Goal: Task Accomplishment & Management: Manage account settings

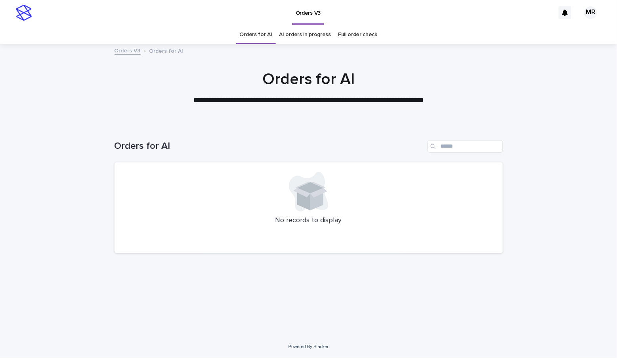
click at [297, 34] on link "AI orders in progress" at bounding box center [306, 34] width 52 height 19
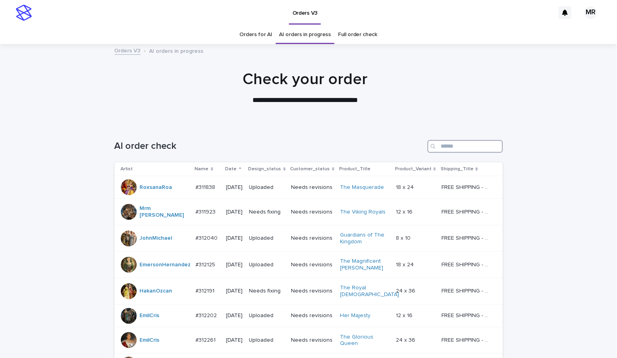
click at [459, 144] on input "Search" at bounding box center [465, 146] width 75 height 13
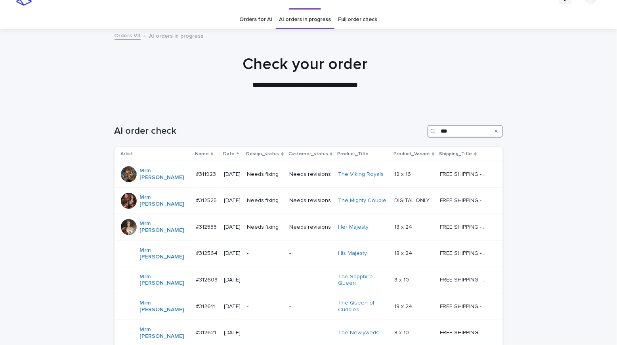
scroll to position [82, 0]
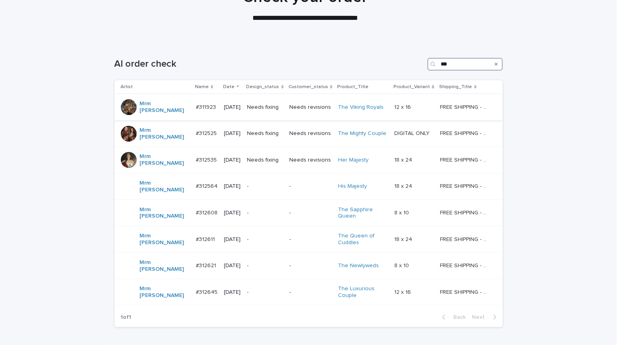
type input "***"
click at [280, 105] on p "Needs fixing" at bounding box center [265, 107] width 36 height 7
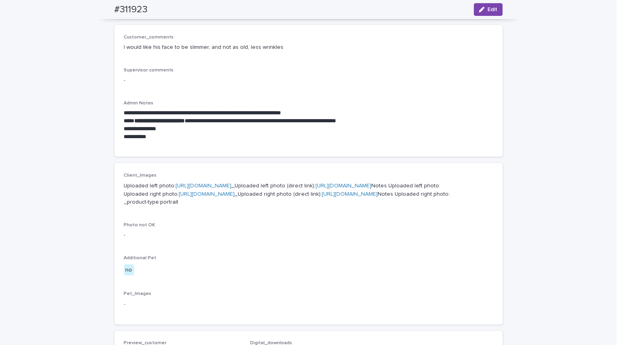
scroll to position [184, 0]
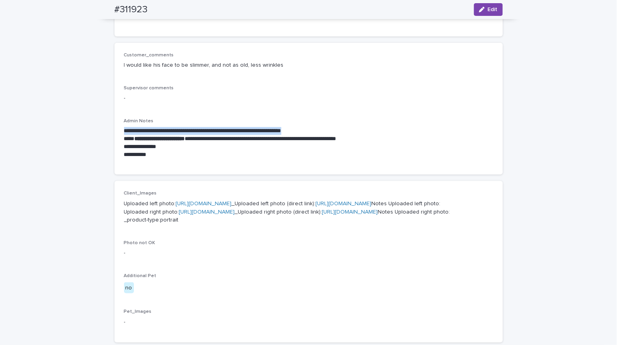
drag, startPoint x: 340, startPoint y: 123, endPoint x: 356, endPoint y: 128, distance: 16.6
click at [356, 128] on div "**********" at bounding box center [309, 141] width 370 height 47
copy p "**********"
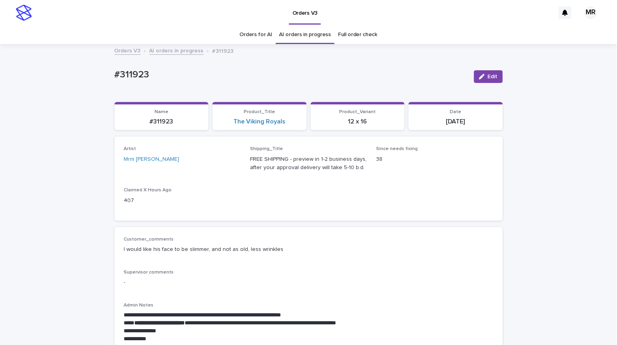
click at [167, 86] on div "#311923 Edit" at bounding box center [309, 77] width 389 height 32
drag, startPoint x: 114, startPoint y: 76, endPoint x: 82, endPoint y: 75, distance: 32.1
copy p "#311923"
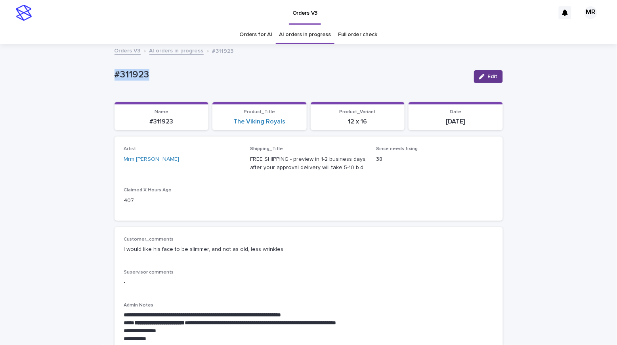
click at [494, 70] on button "Edit" at bounding box center [488, 76] width 29 height 13
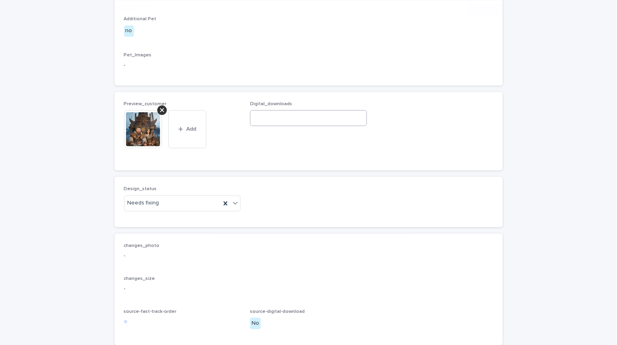
scroll to position [458, 0]
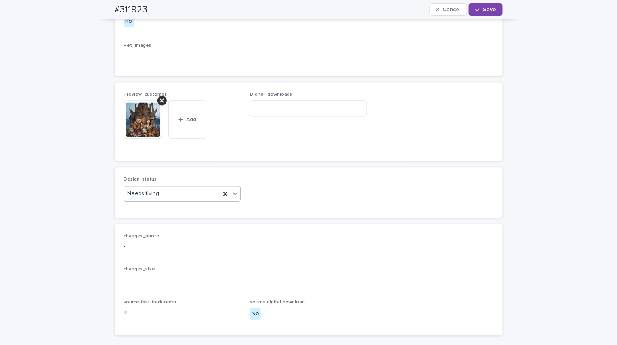
click at [157, 200] on div "Needs fixing" at bounding box center [173, 193] width 97 height 13
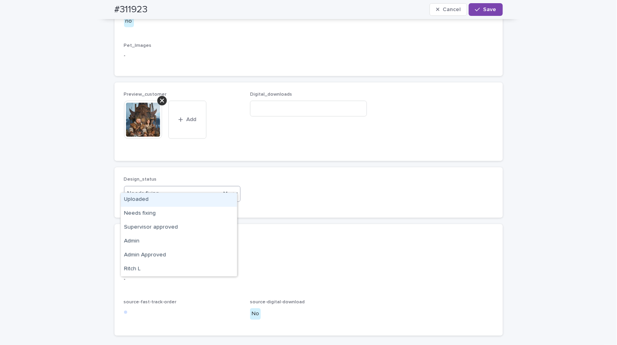
click at [135, 201] on div "Uploaded" at bounding box center [179, 200] width 116 height 14
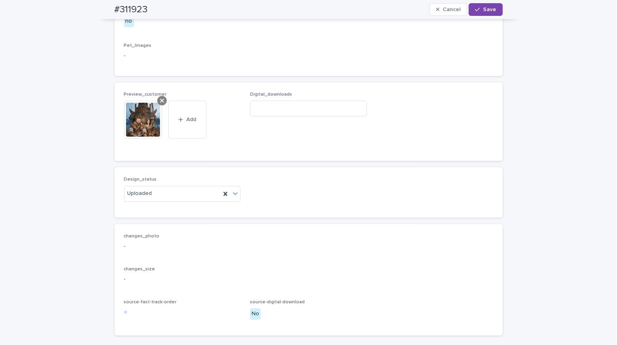
click at [160, 104] on icon at bounding box center [162, 101] width 4 height 6
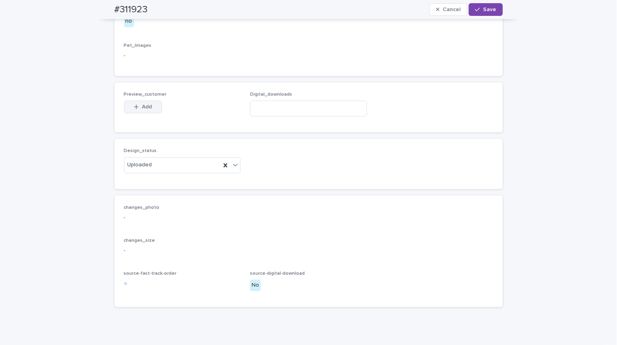
click at [144, 110] on span "Add" at bounding box center [147, 107] width 10 height 6
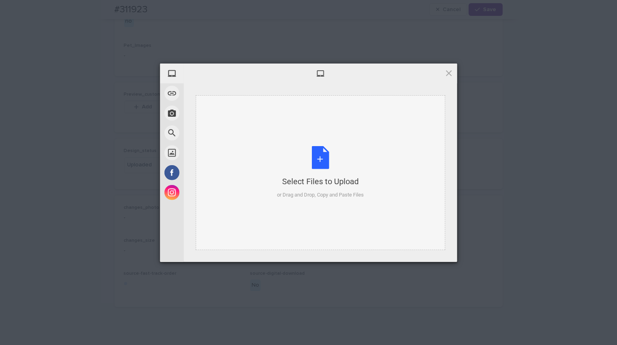
click at [321, 160] on div "Select Files to Upload or Drag and Drop, Copy and Paste Files" at bounding box center [320, 172] width 87 height 53
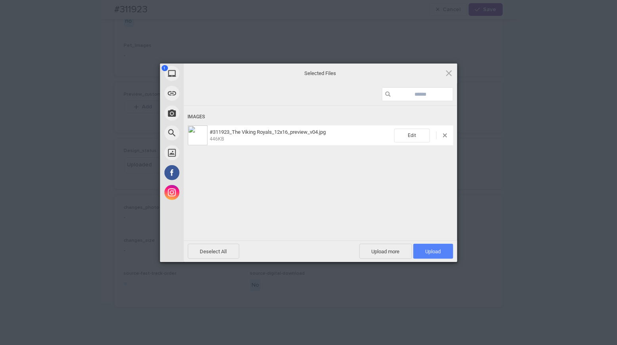
click at [433, 252] on span "Upload 1" at bounding box center [433, 251] width 15 height 6
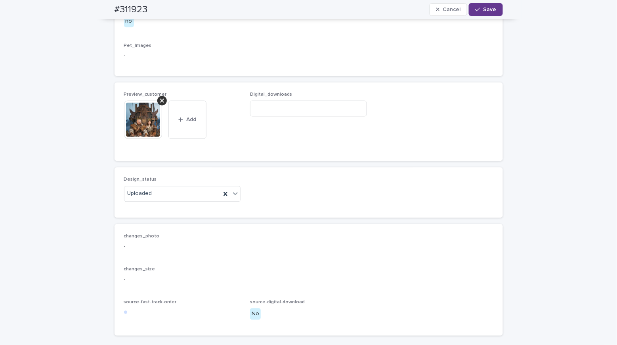
click at [488, 11] on span "Save" at bounding box center [490, 10] width 13 height 6
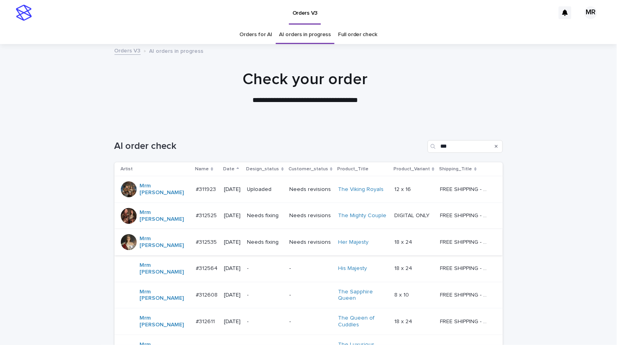
scroll to position [2, 0]
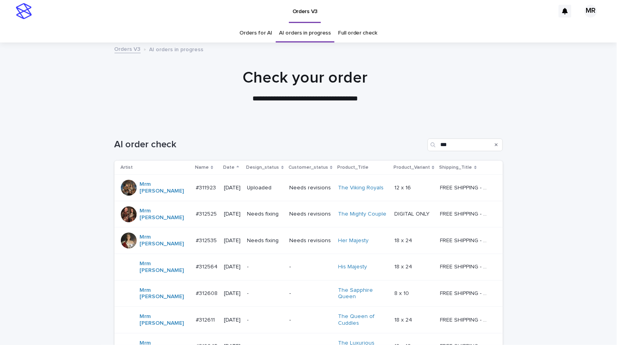
click at [281, 211] on p "Needs fixing" at bounding box center [265, 214] width 36 height 7
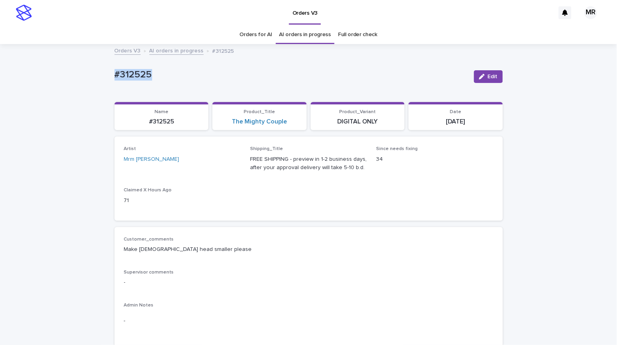
copy p "#312525"
click at [486, 80] on button "Edit" at bounding box center [488, 76] width 29 height 13
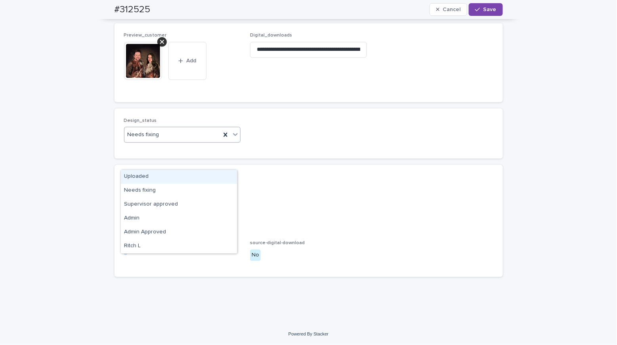
click at [145, 179] on div "Uploaded" at bounding box center [179, 177] width 116 height 14
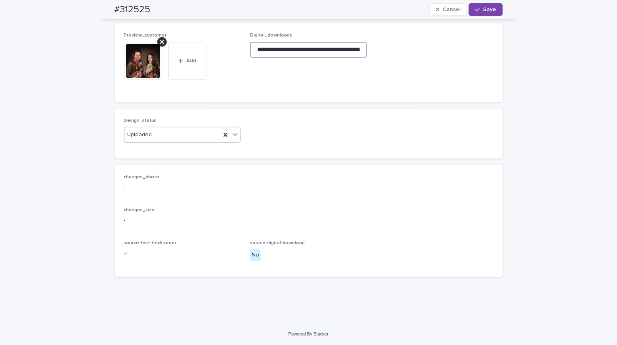
click at [289, 57] on input "**********" at bounding box center [308, 50] width 117 height 16
click at [157, 46] on div at bounding box center [162, 42] width 10 height 10
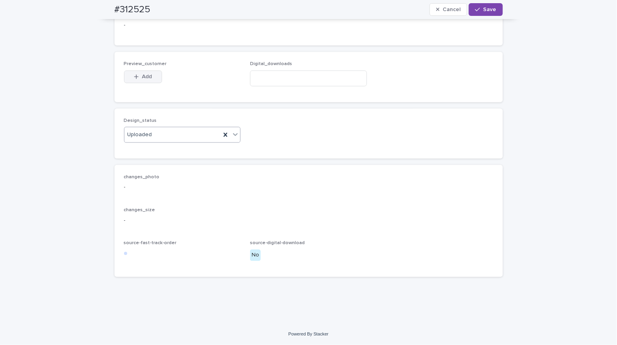
scroll to position [604, 0]
click at [144, 75] on button "Add" at bounding box center [143, 76] width 38 height 13
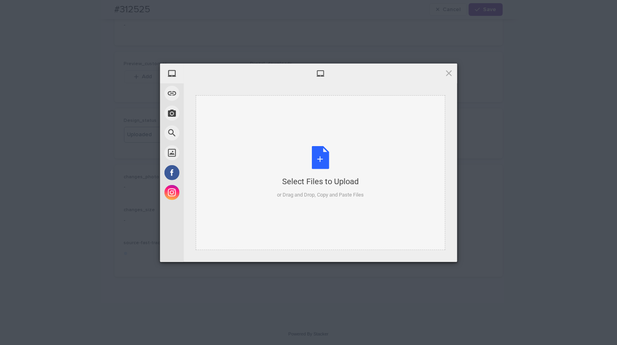
click at [324, 160] on div "Select Files to Upload or Drag and Drop, Copy and Paste Files" at bounding box center [320, 172] width 87 height 53
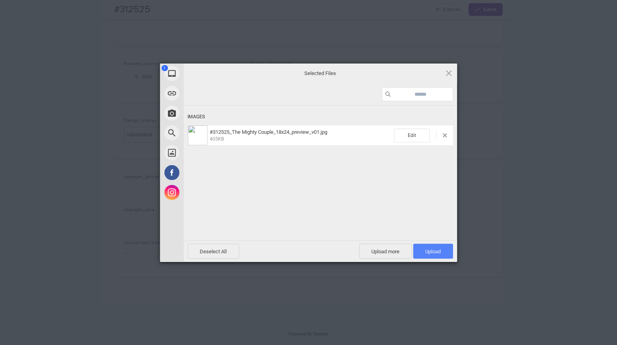
click at [437, 252] on span "Upload 1" at bounding box center [433, 251] width 15 height 6
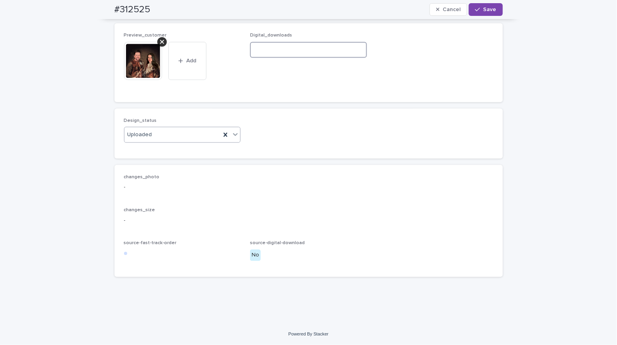
click at [261, 57] on input at bounding box center [308, 50] width 117 height 16
paste input "**********"
type input "**********"
click at [491, 7] on span "Save" at bounding box center [490, 10] width 13 height 6
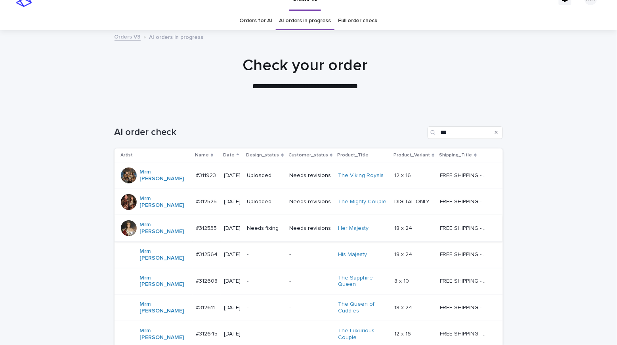
scroll to position [23, 0]
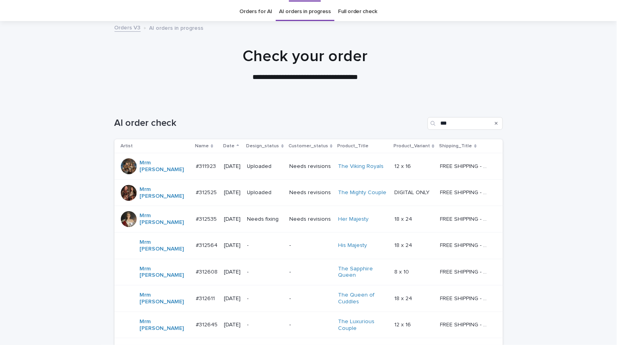
click at [283, 211] on td "Needs fixing" at bounding box center [265, 219] width 42 height 27
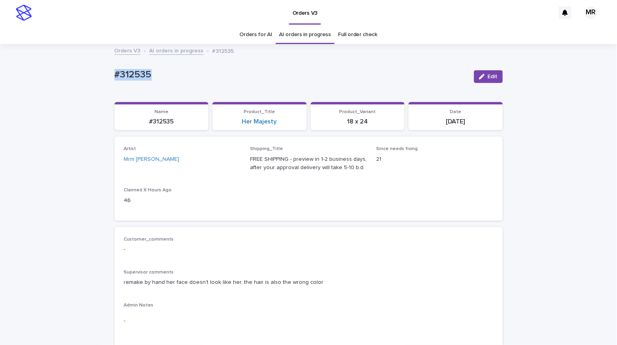
drag, startPoint x: 149, startPoint y: 77, endPoint x: 78, endPoint y: 73, distance: 71.1
copy p "#312535"
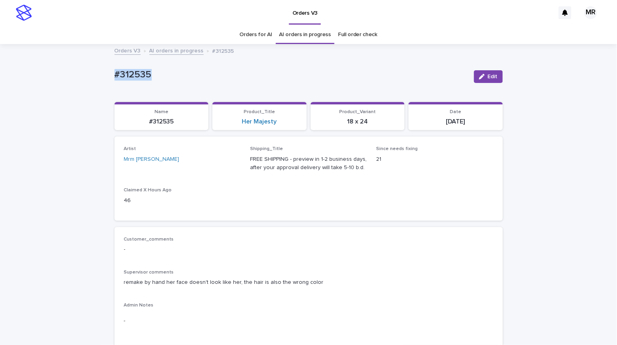
copy p "#312535"
click at [495, 75] on button "Edit" at bounding box center [488, 76] width 29 height 13
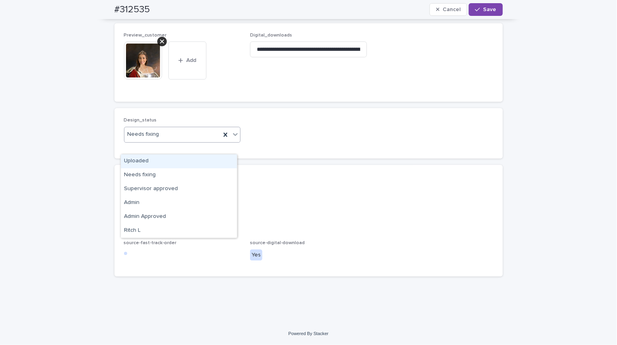
click at [150, 161] on div "Uploaded" at bounding box center [179, 161] width 116 height 14
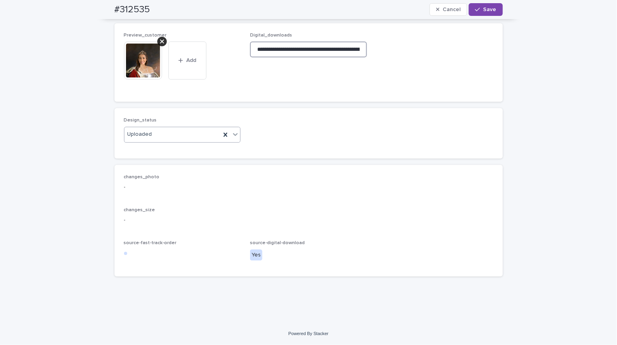
click at [265, 57] on input "**********" at bounding box center [308, 49] width 117 height 16
click at [161, 46] on div at bounding box center [162, 41] width 10 height 10
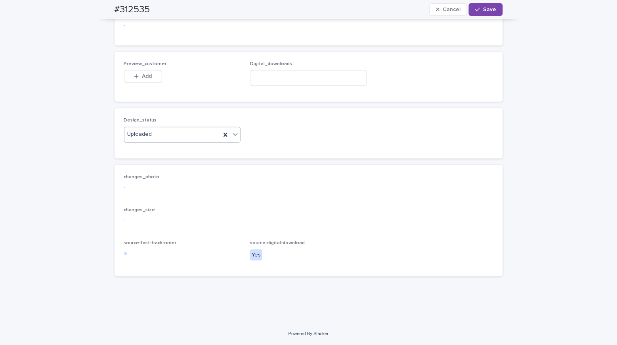
scroll to position [596, 0]
click at [142, 72] on button "Add" at bounding box center [143, 76] width 38 height 13
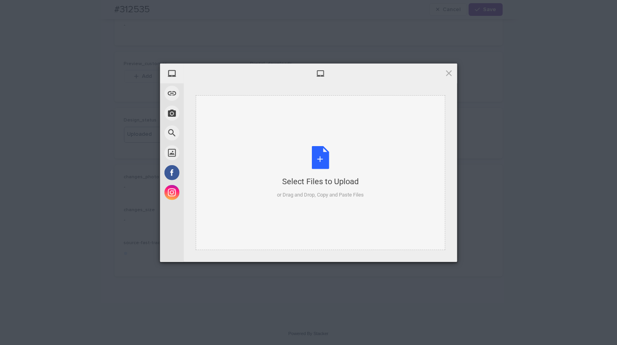
click at [323, 155] on div "Select Files to Upload or Drag and Drop, Copy and Paste Files" at bounding box center [320, 172] width 87 height 53
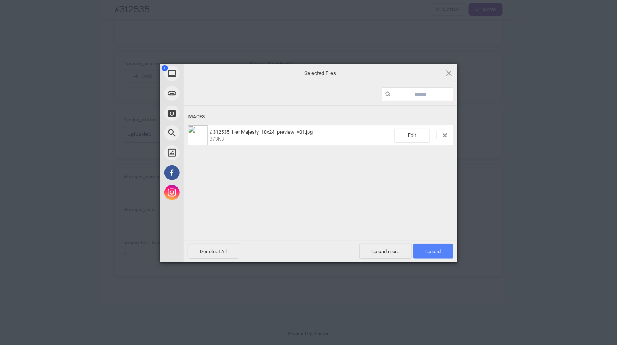
click at [449, 253] on span "Upload 1" at bounding box center [434, 250] width 40 height 15
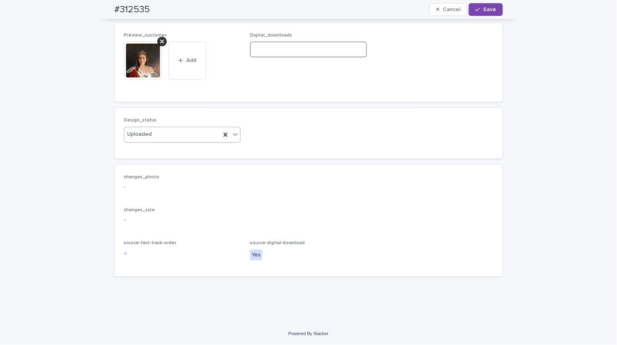
click at [265, 57] on input at bounding box center [308, 49] width 117 height 16
paste input "**********"
type input "**********"
click at [490, 9] on span "Save" at bounding box center [490, 10] width 13 height 6
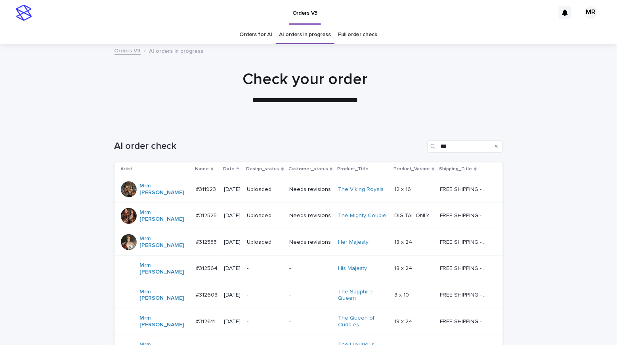
scroll to position [90, 0]
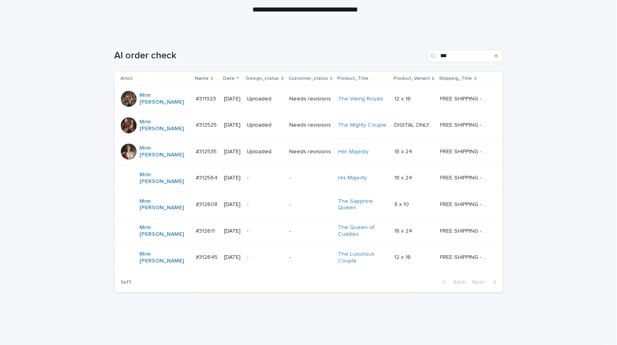
click at [261, 174] on p "-" at bounding box center [265, 177] width 36 height 7
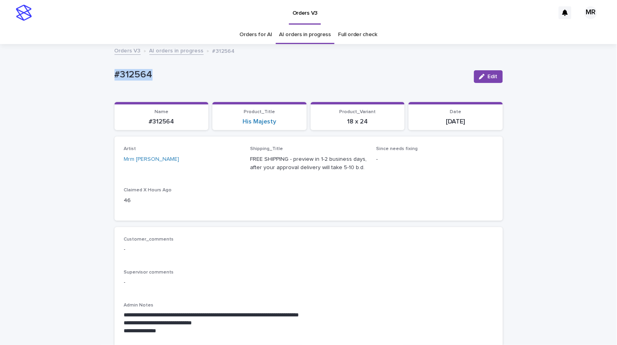
drag, startPoint x: 159, startPoint y: 73, endPoint x: 94, endPoint y: 73, distance: 65.0
copy p "#312564"
click at [263, 120] on link "His Majesty" at bounding box center [260, 122] width 34 height 8
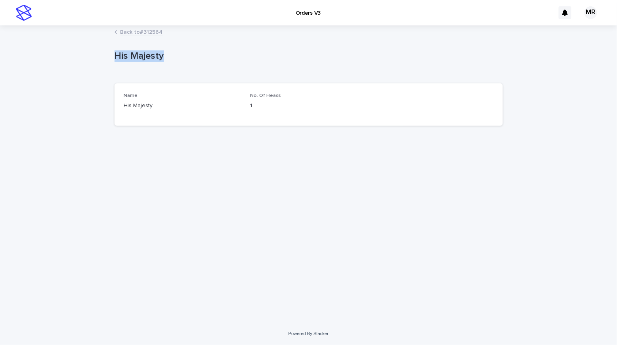
drag, startPoint x: 155, startPoint y: 56, endPoint x: 92, endPoint y: 54, distance: 63.9
click at [91, 54] on div "Loading... Saving… Loading... Saving… His Majesty His Majesty Sorry, there was …" at bounding box center [308, 174] width 617 height 296
click at [67, 29] on div "Back to #312564" at bounding box center [308, 32] width 617 height 11
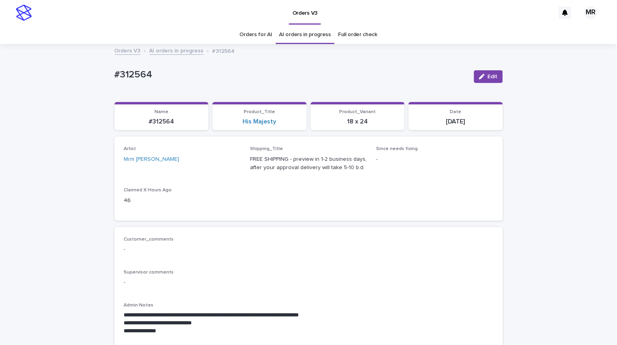
scroll to position [25, 0]
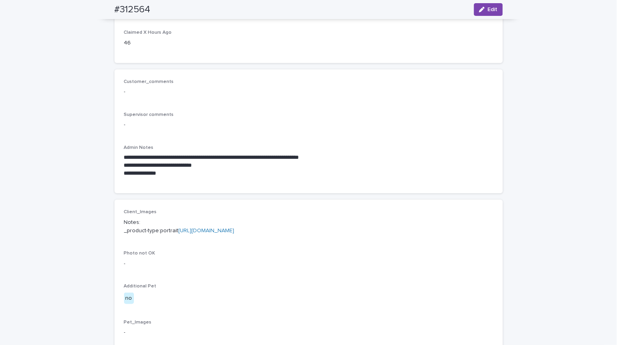
scroll to position [171, 0]
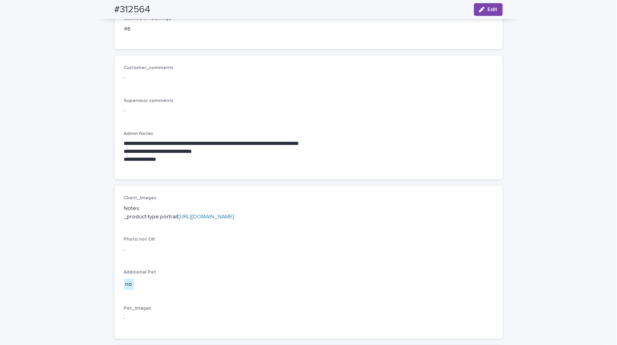
click at [235, 219] on link "[URL][DOMAIN_NAME]" at bounding box center [207, 217] width 56 height 6
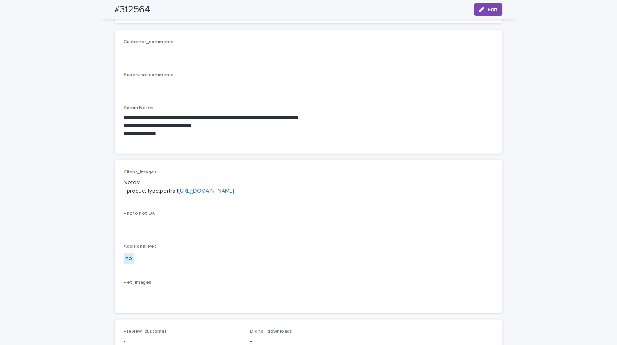
scroll to position [0, 0]
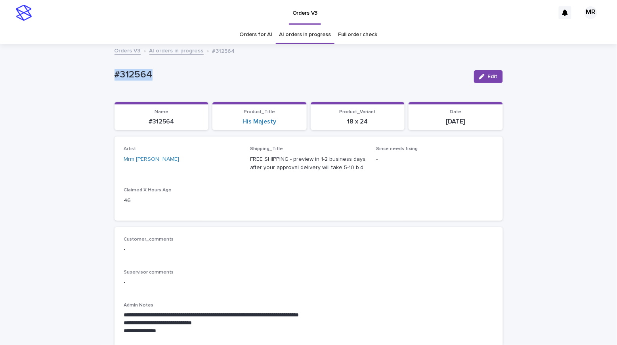
drag, startPoint x: 176, startPoint y: 85, endPoint x: 94, endPoint y: 68, distance: 84.7
copy p "#312564"
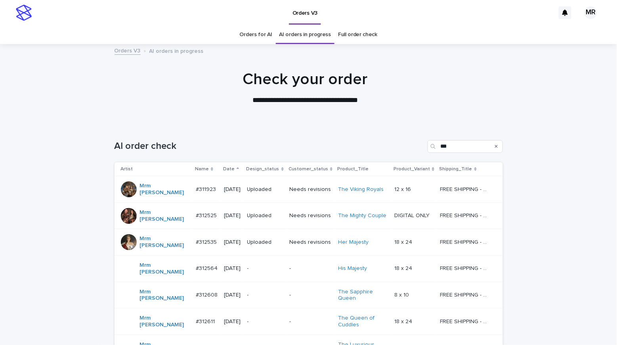
scroll to position [88, 0]
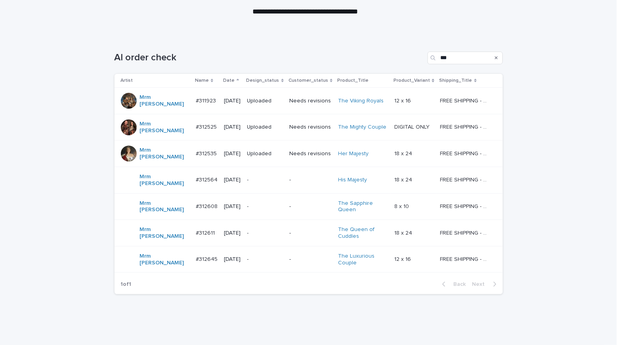
click at [274, 203] on p "-" at bounding box center [265, 206] width 36 height 7
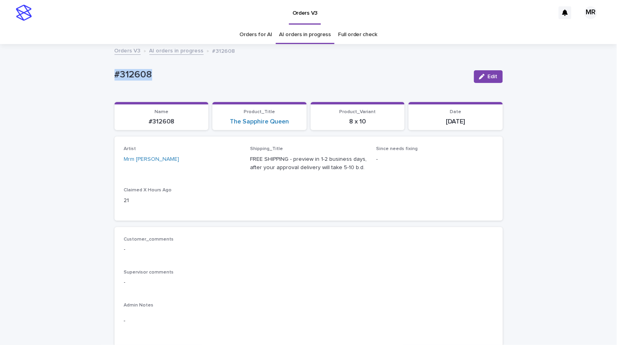
drag, startPoint x: 91, startPoint y: 71, endPoint x: 74, endPoint y: 70, distance: 17.1
copy p "#312608"
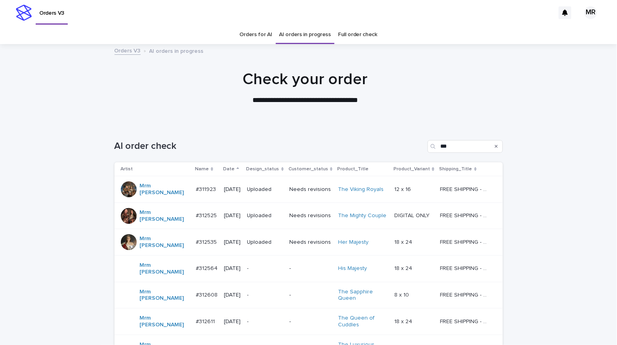
scroll to position [25, 0]
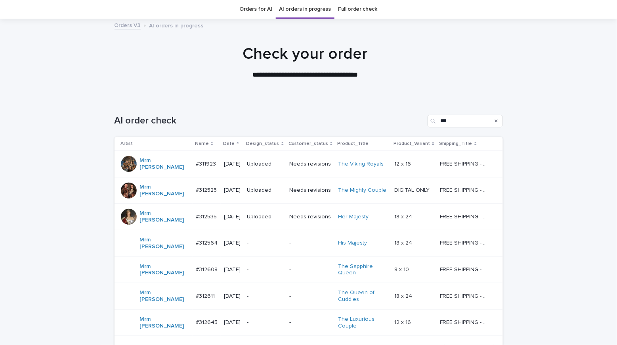
click at [266, 236] on div "-" at bounding box center [265, 242] width 36 height 13
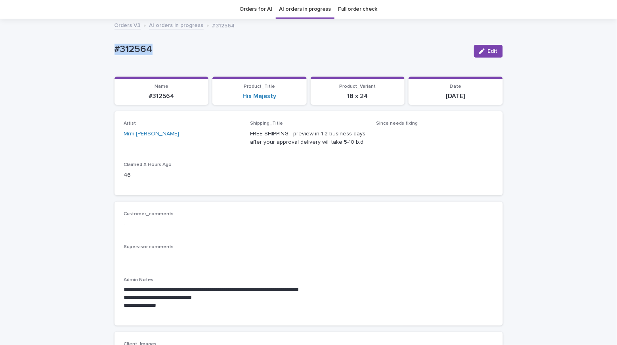
drag, startPoint x: 136, startPoint y: 46, endPoint x: 71, endPoint y: 45, distance: 65.4
copy p "#312564"
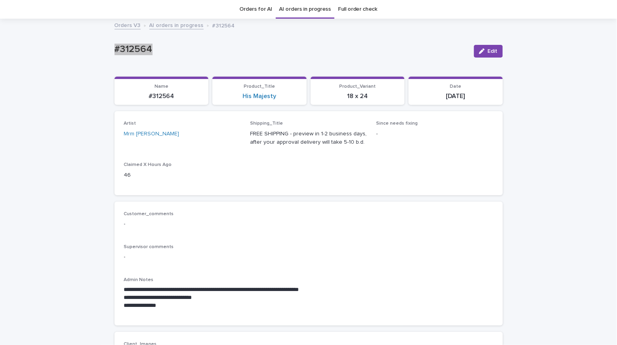
copy p "#312564"
click at [483, 52] on div "button" at bounding box center [483, 51] width 9 height 6
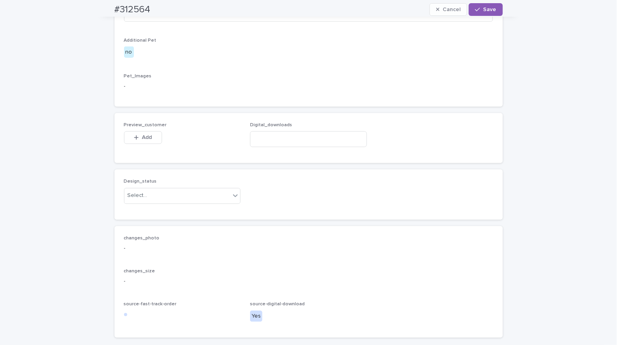
scroll to position [483, 0]
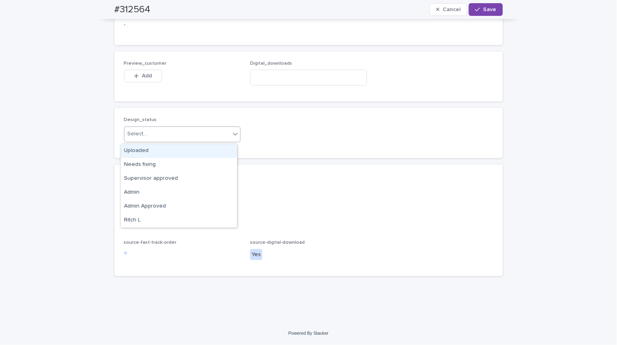
click at [136, 136] on div "Select..." at bounding box center [138, 134] width 20 height 8
click at [141, 151] on div "Uploaded" at bounding box center [179, 151] width 116 height 14
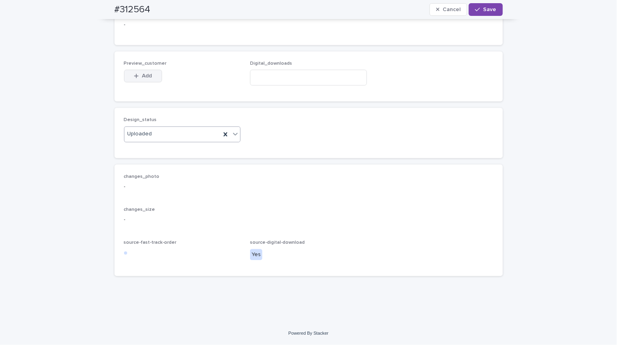
click at [144, 79] on span "Add" at bounding box center [147, 76] width 10 height 6
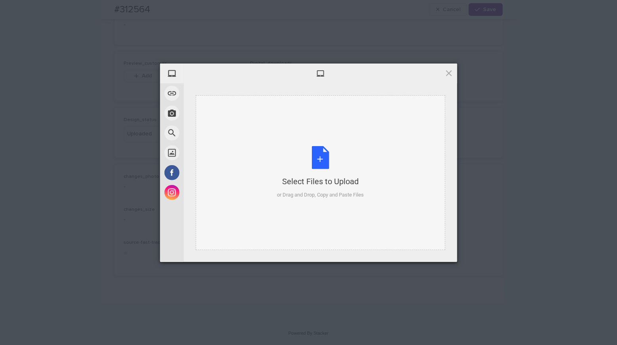
click at [327, 159] on div "Select Files to Upload or Drag and Drop, Copy and Paste Files" at bounding box center [320, 172] width 87 height 53
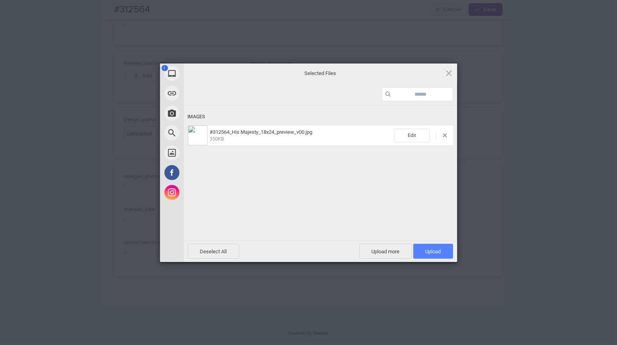
click at [443, 252] on span "Upload 1" at bounding box center [434, 250] width 40 height 15
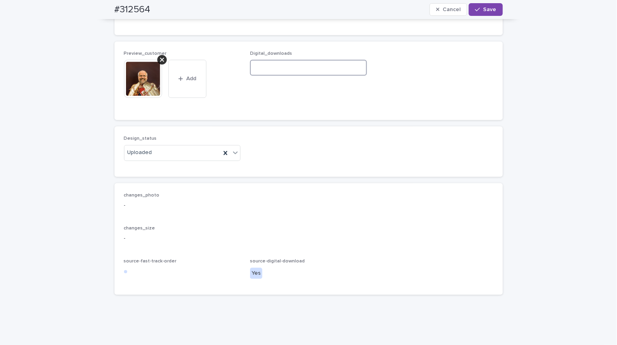
click at [268, 75] on input at bounding box center [308, 67] width 117 height 16
paste input "**********"
type input "**********"
click at [496, 11] on button "Save" at bounding box center [486, 9] width 34 height 13
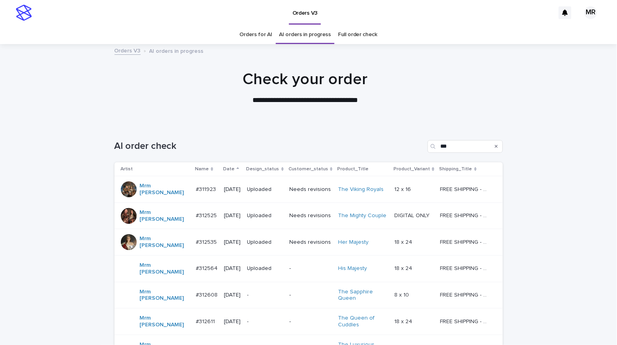
scroll to position [90, 0]
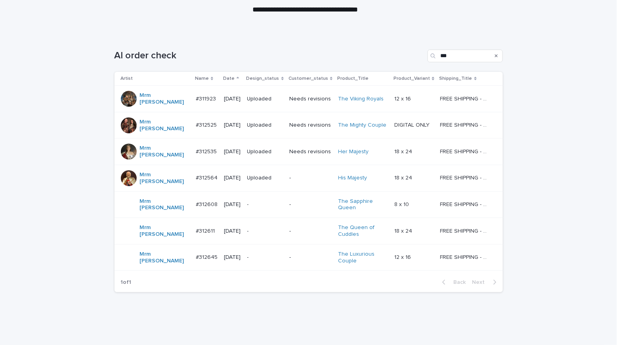
click at [267, 201] on p "-" at bounding box center [265, 204] width 36 height 7
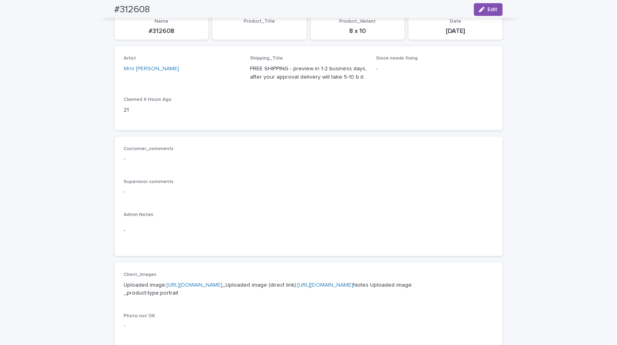
scroll to position [25, 0]
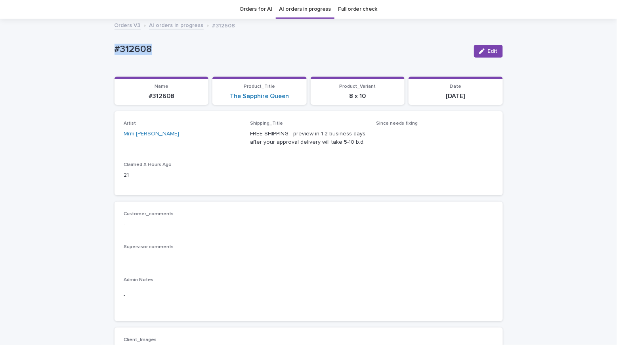
drag, startPoint x: 173, startPoint y: 56, endPoint x: 83, endPoint y: 39, distance: 91.5
copy p "#312608"
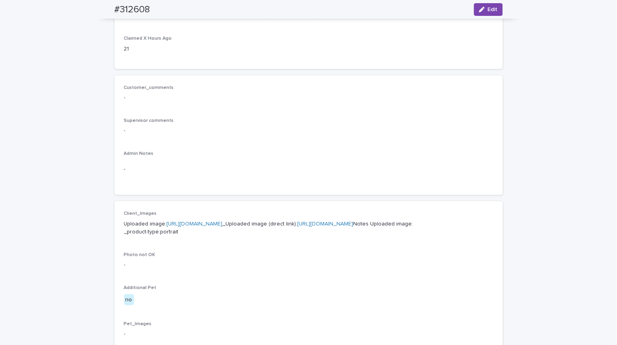
scroll to position [0, 0]
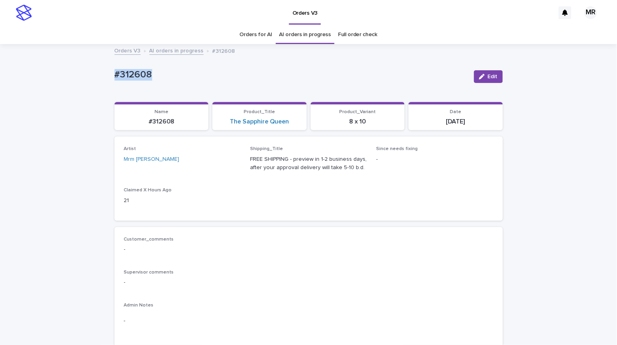
copy p "#312608"
click at [249, 122] on link "The Sapphire Queen" at bounding box center [259, 122] width 59 height 8
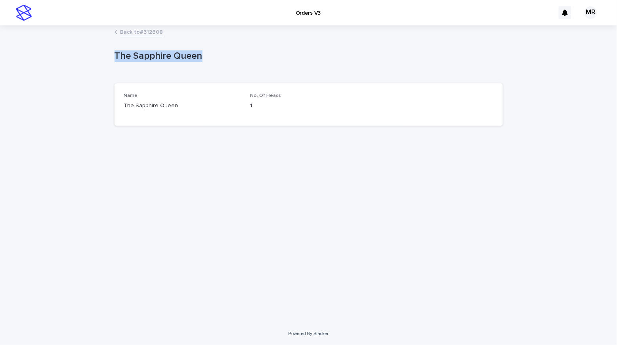
drag, startPoint x: 196, startPoint y: 60, endPoint x: 48, endPoint y: 51, distance: 147.8
click at [48, 51] on div "Loading... Saving… Loading... Saving… The Sapphire Queen The Sapphire Queen Sor…" at bounding box center [308, 174] width 617 height 296
copy p "The Sapphire Queen"
click at [71, 30] on div "Back to #312608" at bounding box center [308, 32] width 617 height 11
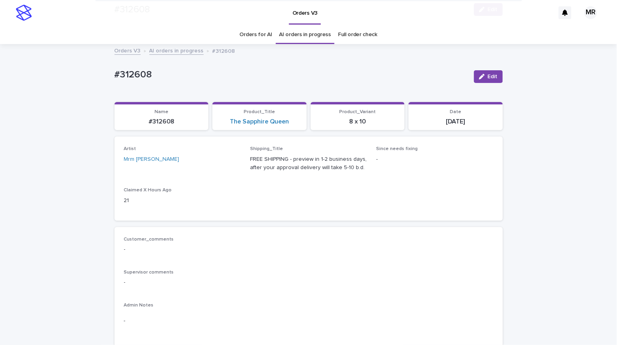
scroll to position [308, 0]
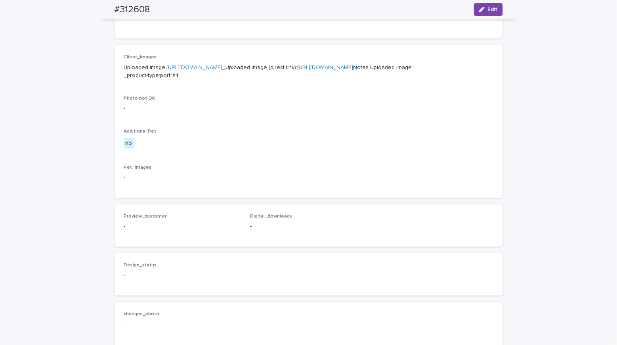
click at [200, 75] on p "Uploaded image: https://cdn.shopify.com-uploadkit.app/s/files/1/0033/4807/0511/…" at bounding box center [309, 71] width 370 height 17
click at [205, 70] on link "https://cdn.shopify.com-uploadkit.app/s/files/1/0033/4807/0511/files/download.h…" at bounding box center [195, 68] width 56 height 6
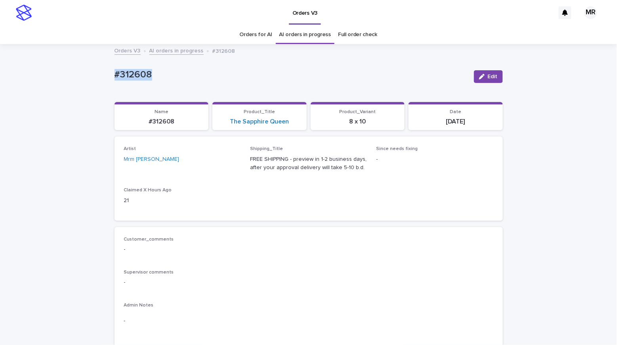
drag, startPoint x: 136, startPoint y: 75, endPoint x: 73, endPoint y: 75, distance: 63.4
copy p "#312608"
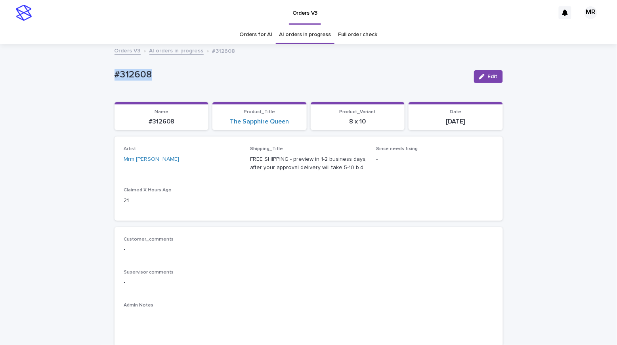
copy p "#312608"
click at [488, 77] on span "Edit" at bounding box center [493, 77] width 10 height 6
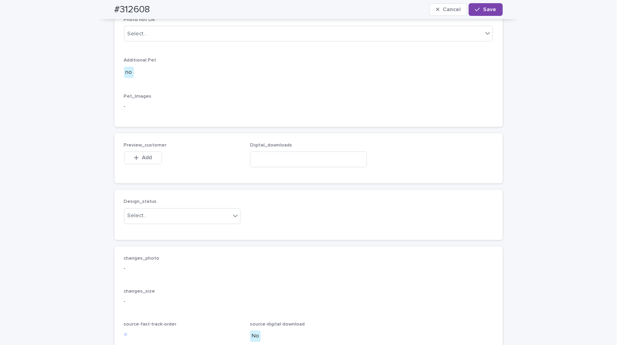
scroll to position [466, 0]
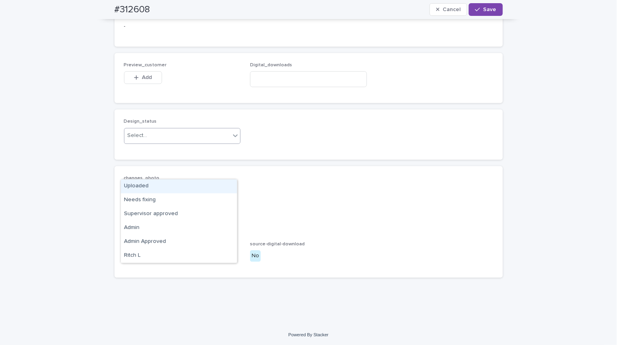
click at [136, 140] on div "Select..." at bounding box center [138, 136] width 20 height 8
click at [142, 184] on div "Uploaded" at bounding box center [179, 186] width 116 height 14
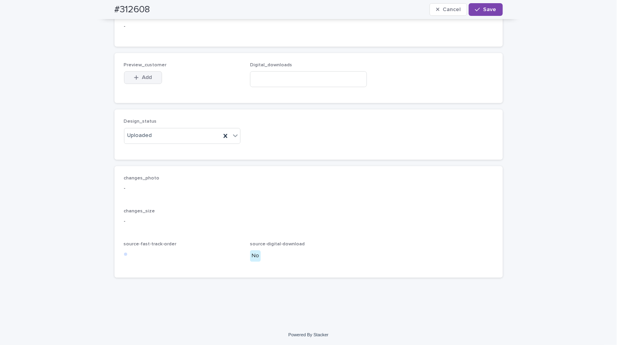
click at [142, 80] on span "Add" at bounding box center [147, 78] width 10 height 6
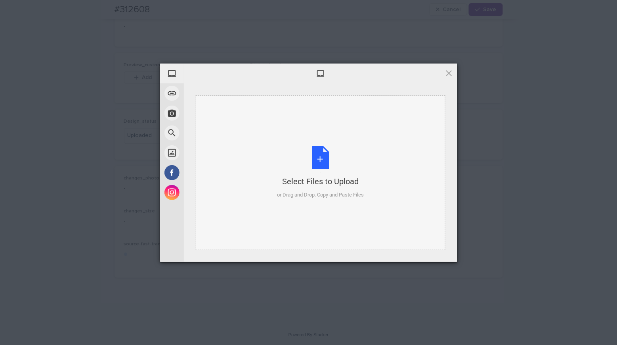
click at [327, 155] on div "Select Files to Upload or Drag and Drop, Copy and Paste Files" at bounding box center [320, 172] width 87 height 53
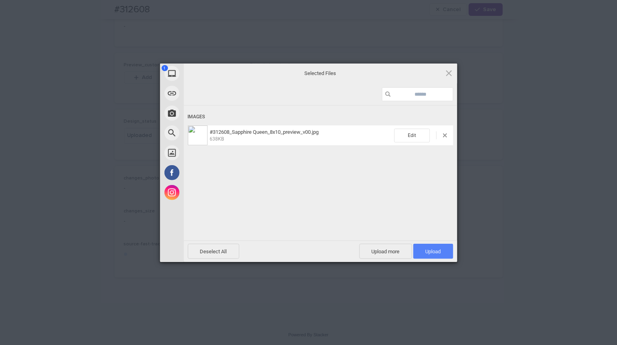
click at [443, 252] on span "Upload 1" at bounding box center [434, 250] width 40 height 15
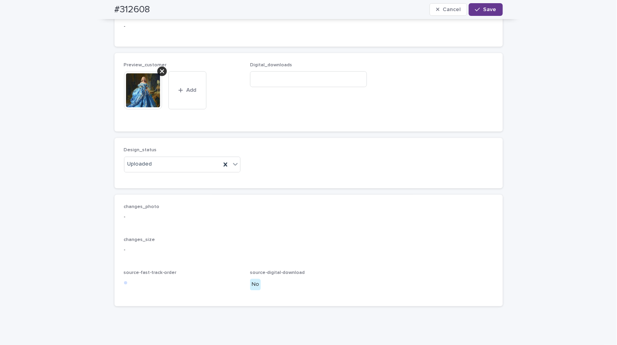
click at [492, 13] on button "Save" at bounding box center [486, 9] width 34 height 13
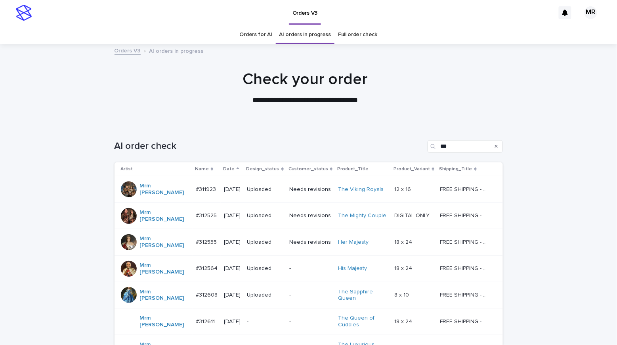
scroll to position [90, 0]
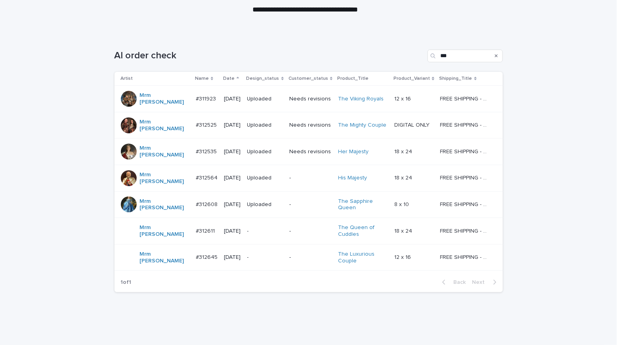
click at [260, 228] on p "-" at bounding box center [265, 231] width 36 height 7
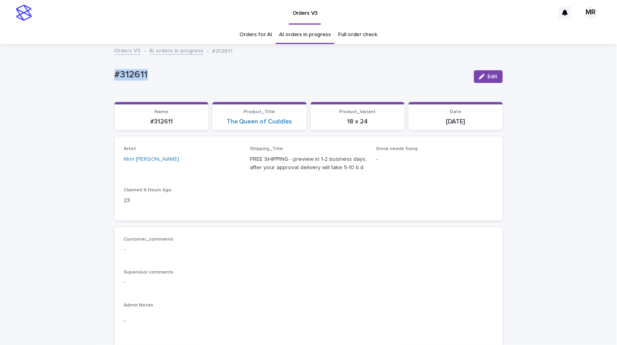
drag, startPoint x: 149, startPoint y: 75, endPoint x: 57, endPoint y: 72, distance: 91.6
copy p "#312611"
click at [244, 122] on link "The Queen of Cuddles" at bounding box center [260, 122] width 66 height 8
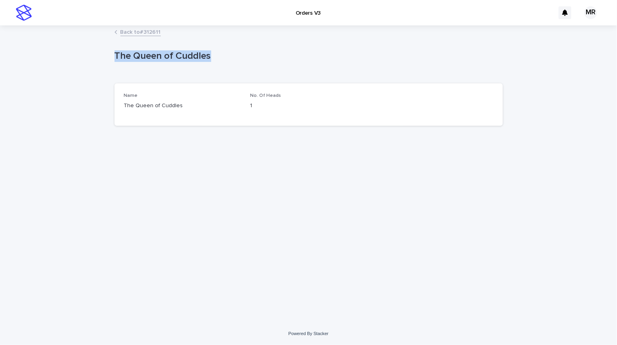
drag, startPoint x: 100, startPoint y: 56, endPoint x: 41, endPoint y: 48, distance: 59.2
click at [46, 48] on div "Loading... Saving… Loading... Saving… The Queen of Cuddles The Queen of Cuddles…" at bounding box center [308, 174] width 617 height 296
copy p "The Queen of Cuddles"
click at [67, 71] on div "Loading... Saving… Loading... Saving… The Queen of Cuddles The Queen of Cuddles…" at bounding box center [308, 174] width 617 height 296
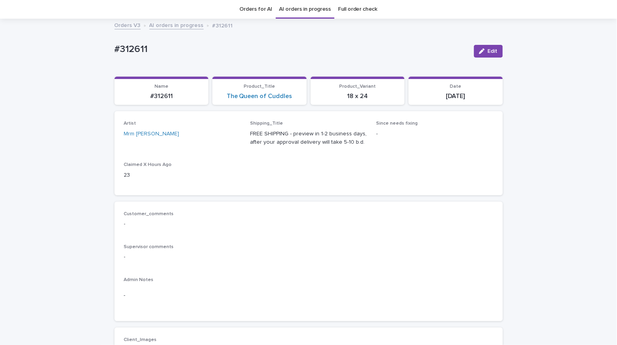
scroll to position [308, 0]
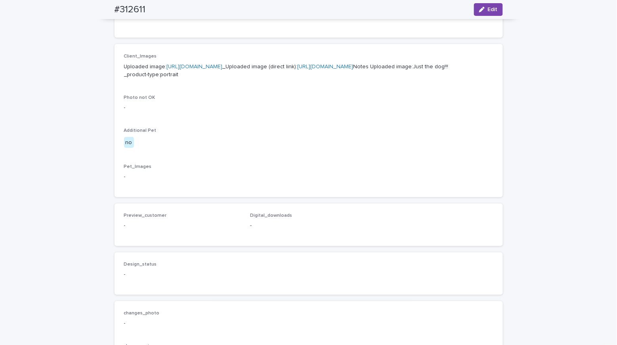
click at [186, 69] on link "https://cdn.shopify.com-uploadkit.app/s/files/1/0033/4807/0511/files/download.h…" at bounding box center [195, 67] width 56 height 6
click at [96, 48] on div "Loading... Saving… Loading... Saving… #312611 Edit #312611 Edit Sorry, there wa…" at bounding box center [308, 97] width 617 height 722
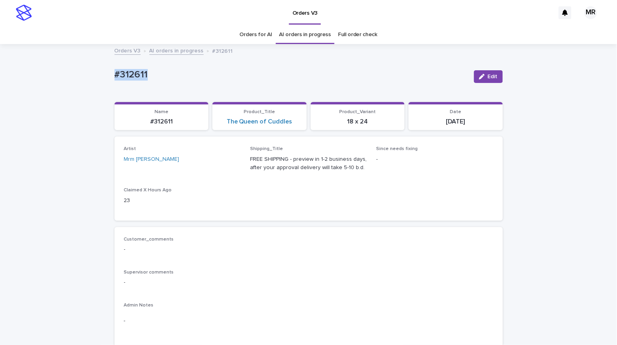
drag, startPoint x: 111, startPoint y: 72, endPoint x: 31, endPoint y: 72, distance: 80.5
copy p "#312611"
click at [235, 125] on link "The Queen of Cuddles" at bounding box center [260, 122] width 66 height 8
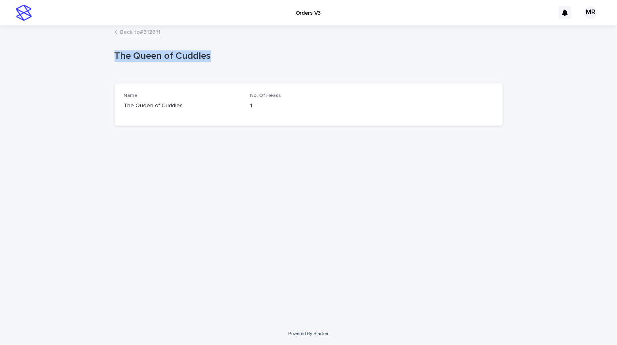
drag, startPoint x: 225, startPoint y: 59, endPoint x: 78, endPoint y: 50, distance: 147.4
click at [83, 51] on div "Loading... Saving… Loading... Saving… The Queen of Cuddles The Queen of Cuddles…" at bounding box center [308, 174] width 617 height 296
click at [39, 50] on div "Loading... Saving… Loading... Saving… The Queen of Cuddles The Queen of Cuddles…" at bounding box center [308, 174] width 617 height 296
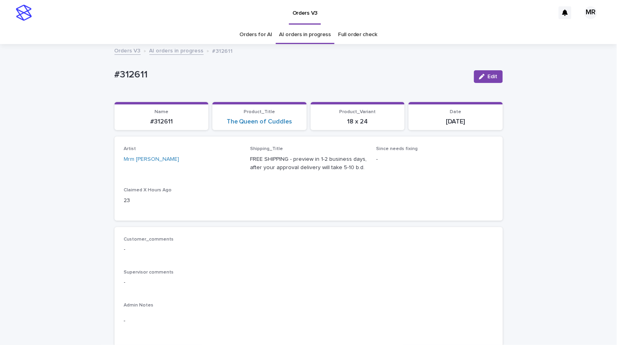
scroll to position [25, 0]
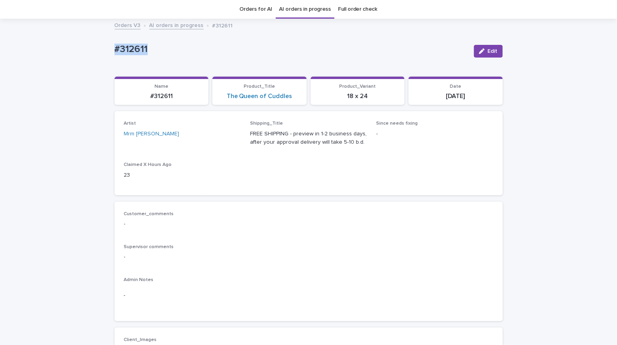
drag, startPoint x: 159, startPoint y: 57, endPoint x: 69, endPoint y: 52, distance: 90.2
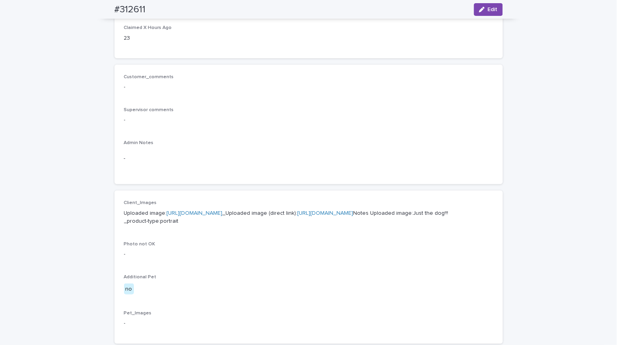
scroll to position [34, 0]
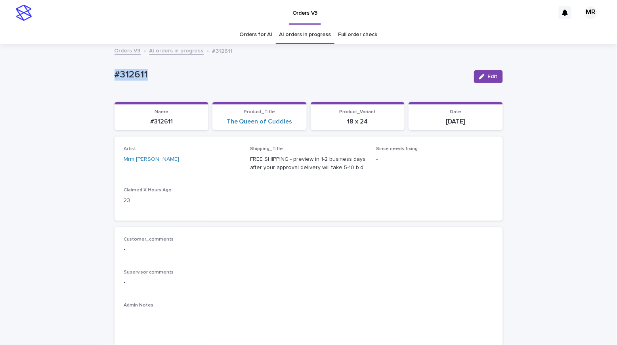
drag, startPoint x: 163, startPoint y: 76, endPoint x: 105, endPoint y: 80, distance: 58.5
copy p "#312611"
click at [26, 54] on div "Orders V3 AI orders in progress #312611" at bounding box center [308, 51] width 617 height 11
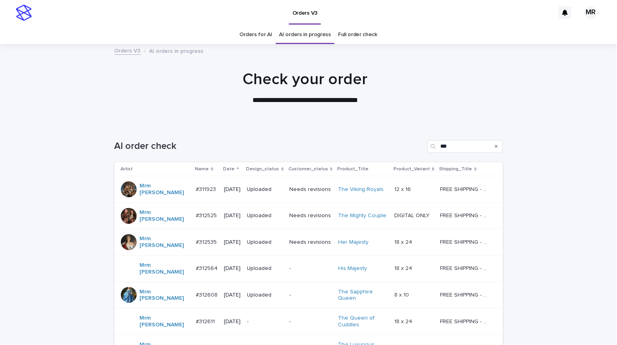
scroll to position [90, 0]
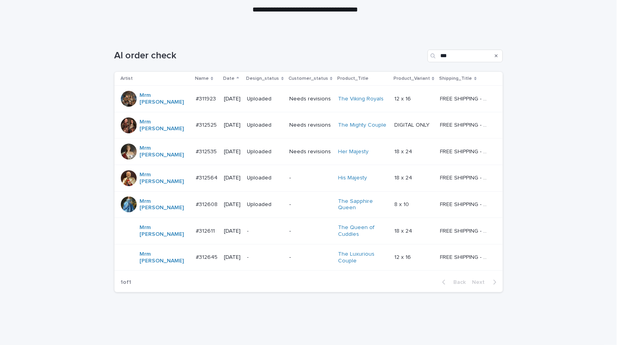
click at [269, 228] on p "-" at bounding box center [265, 231] width 36 height 7
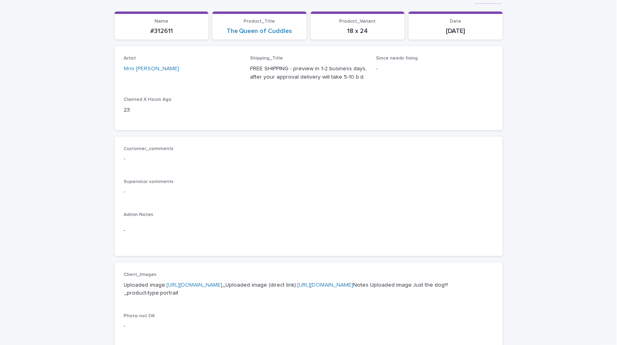
scroll to position [25, 0]
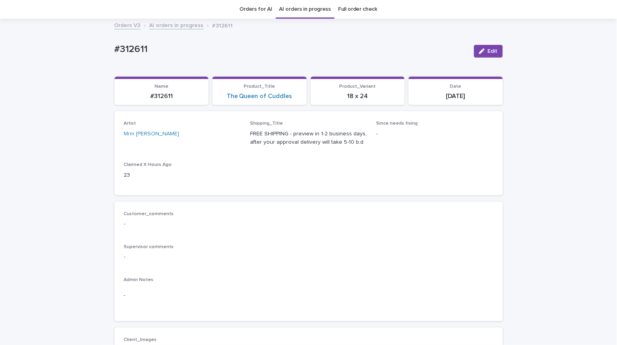
drag, startPoint x: 165, startPoint y: 51, endPoint x: 70, endPoint y: 38, distance: 95.7
copy p "#312611"
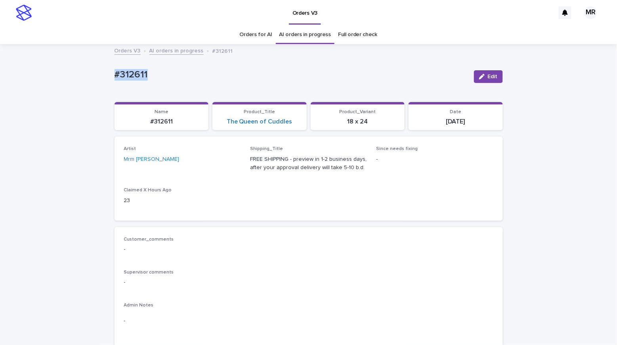
copy p "#312611"
click at [488, 77] on span "Edit" at bounding box center [493, 77] width 10 height 6
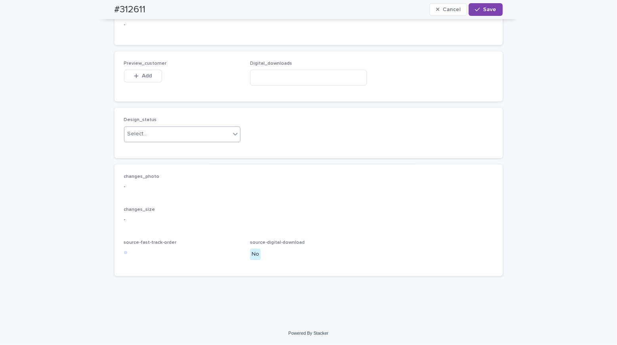
click at [148, 132] on input "text" at bounding box center [148, 134] width 1 height 7
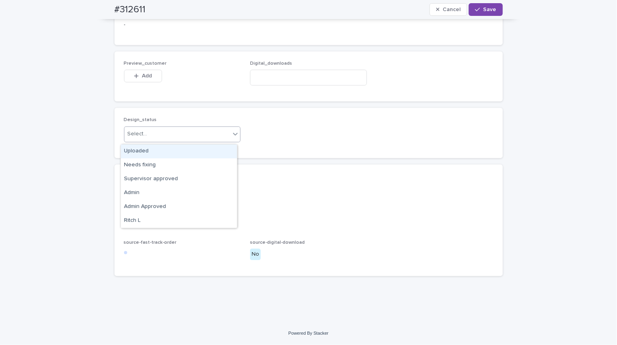
click at [139, 149] on div "Uploaded" at bounding box center [179, 151] width 116 height 14
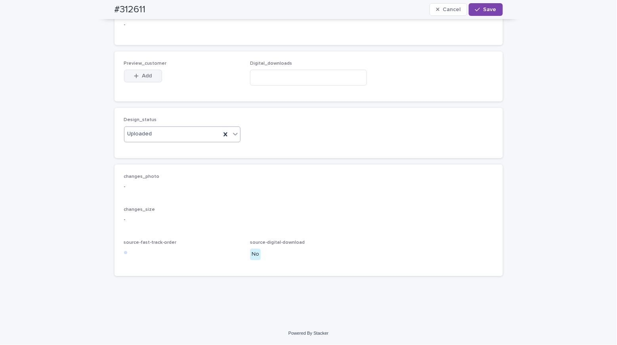
click at [144, 78] on span "Add" at bounding box center [147, 76] width 10 height 6
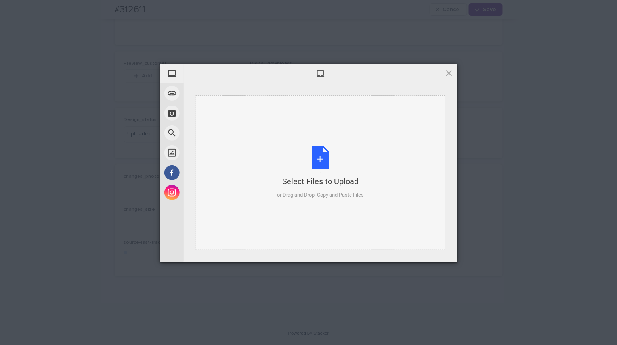
click at [329, 155] on div "Select Files to Upload or Drag and Drop, Copy and Paste Files" at bounding box center [320, 172] width 87 height 53
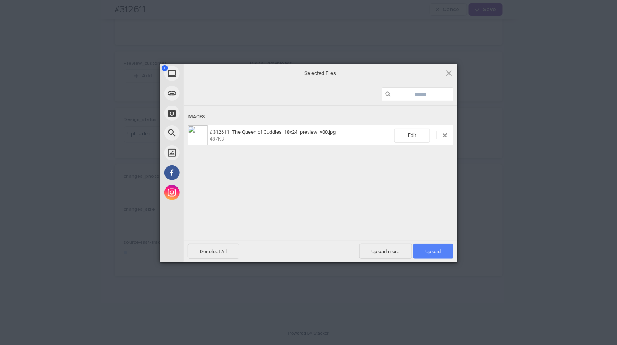
click at [439, 249] on span "Upload 1" at bounding box center [433, 251] width 15 height 6
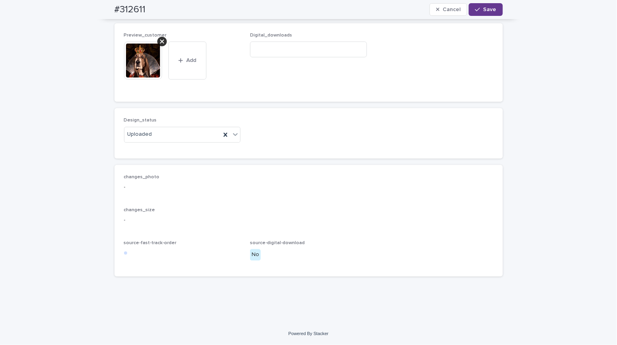
click at [488, 12] on span "Save" at bounding box center [490, 10] width 13 height 6
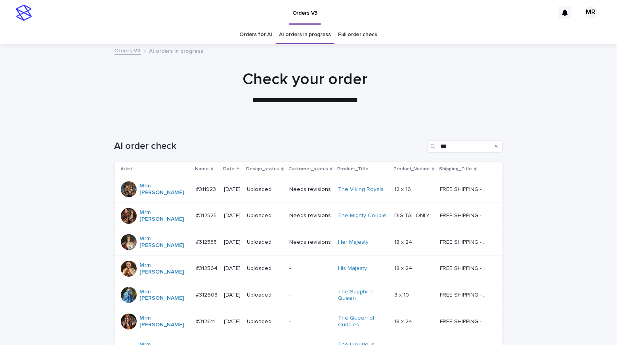
scroll to position [90, 0]
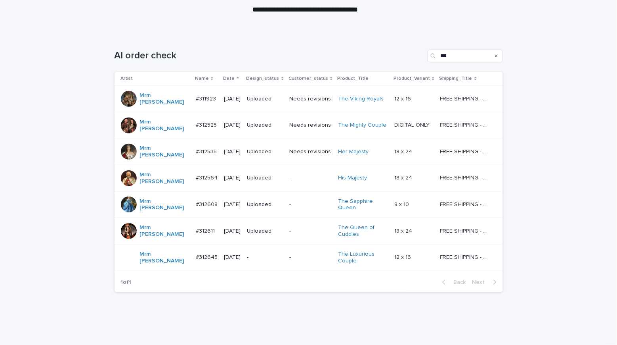
click at [261, 251] on div "-" at bounding box center [265, 257] width 36 height 13
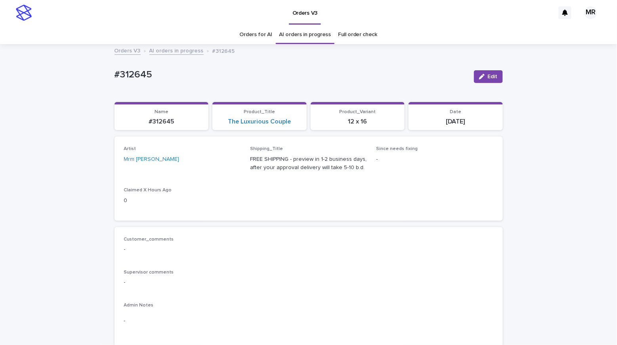
scroll to position [319, 0]
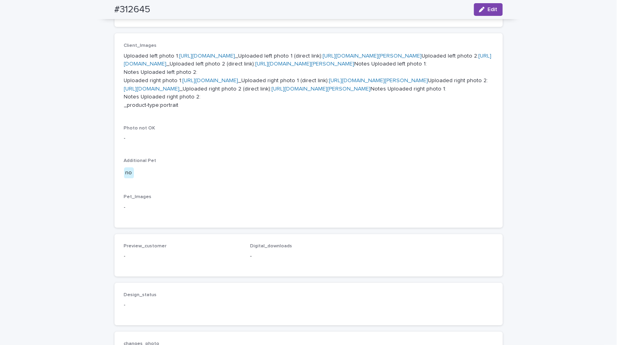
click at [186, 59] on link "https://cdn.shopify.com-uploadkit.app/s/files/1/0033/4807/0511/files/download.h…" at bounding box center [208, 56] width 56 height 6
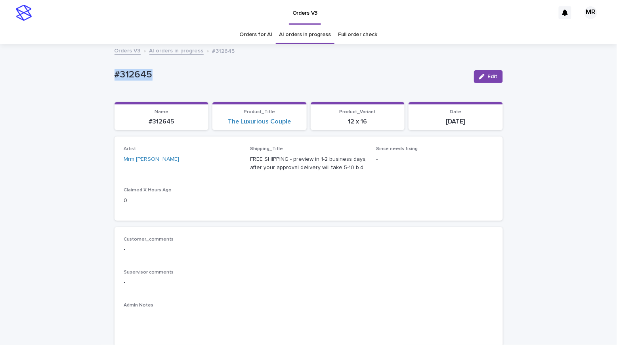
drag, startPoint x: 159, startPoint y: 77, endPoint x: 67, endPoint y: 77, distance: 92.4
copy p "#312645"
click at [270, 120] on link "The Luxurious Couple" at bounding box center [259, 122] width 63 height 8
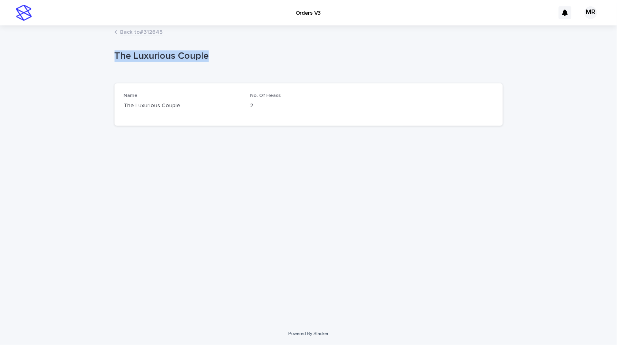
drag, startPoint x: 211, startPoint y: 56, endPoint x: 56, endPoint y: 51, distance: 154.7
click at [59, 52] on div "Loading... Saving… Loading... Saving… The Luxurious Couple The Luxurious Couple…" at bounding box center [308, 174] width 617 height 296
copy p "The Luxurious Couple"
click at [60, 51] on div "Loading... Saving… Loading... Saving… The Luxurious Couple The Luxurious Couple…" at bounding box center [308, 174] width 617 height 296
drag, startPoint x: 122, startPoint y: 56, endPoint x: 33, endPoint y: 55, distance: 88.8
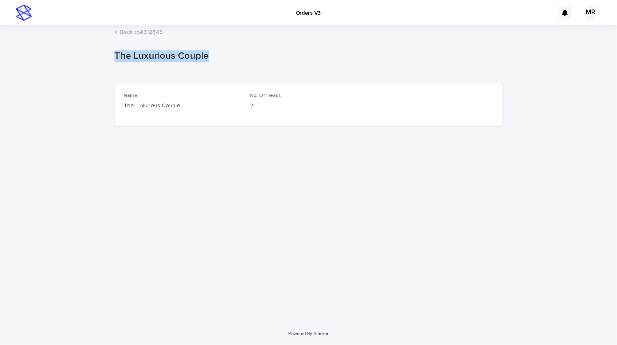
click at [51, 55] on div "Loading... Saving… Loading... Saving… The Luxurious Couple The Luxurious Couple…" at bounding box center [308, 174] width 617 height 296
copy p "The Luxurious Couple"
click at [65, 38] on div "Loading... Saving… Loading... Saving… The Luxurious Couple The Luxurious Couple…" at bounding box center [308, 174] width 617 height 296
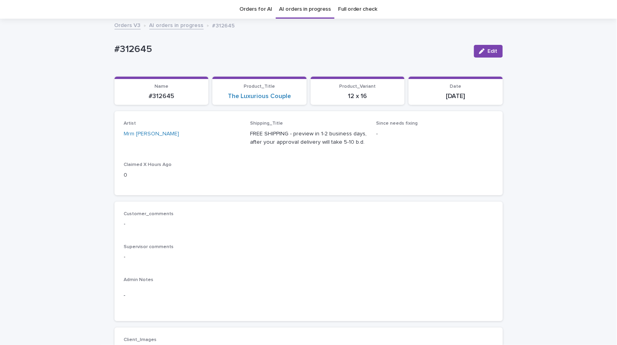
scroll to position [257, 0]
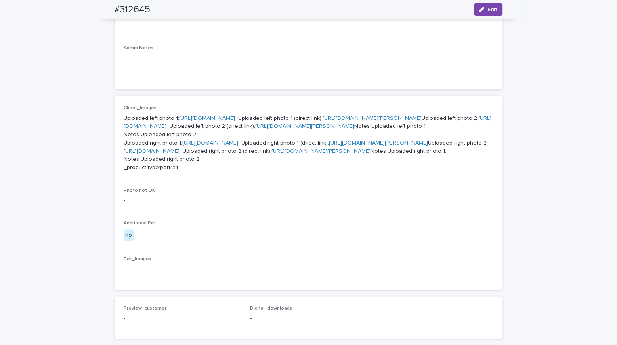
click at [186, 121] on link "https://cdn.shopify.com-uploadkit.app/s/files/1/0033/4807/0511/files/download.h…" at bounding box center [208, 118] width 56 height 6
click at [196, 129] on link "https://cdn.shopify.com-uploadkit.app/s/files/1/0033/4807/0511/files/download.h…" at bounding box center [308, 122] width 368 height 14
click at [199, 146] on link "https://cdn.shopify.com-uploadkit.app/s/files/1/0033/4807/0511/files/download.h…" at bounding box center [211, 143] width 56 height 6
click at [180, 154] on link "https://cdn.shopify.com-uploadkit.app/s/files/1/0033/4807/0511/files/download.h…" at bounding box center [152, 151] width 56 height 6
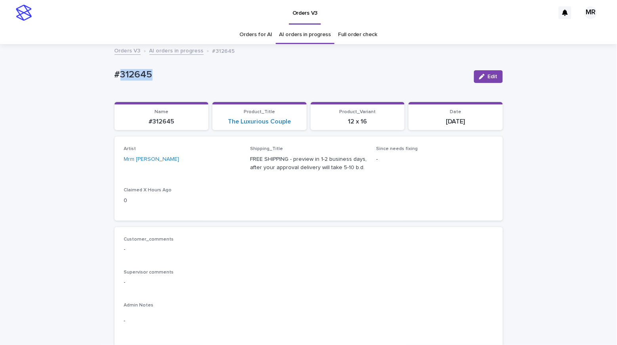
drag, startPoint x: 152, startPoint y: 73, endPoint x: 93, endPoint y: 73, distance: 59.5
copy p "#312645"
click at [251, 0] on div "Orders V3" at bounding box center [295, 12] width 519 height 25
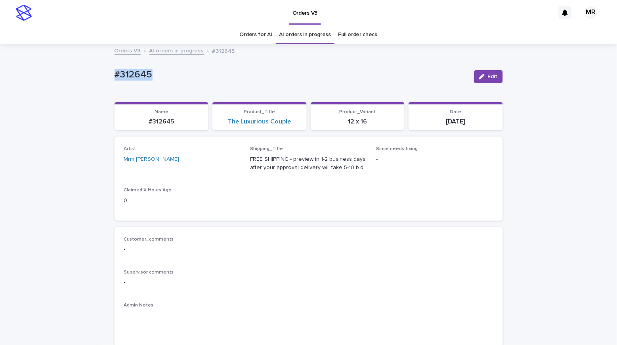
drag, startPoint x: 87, startPoint y: 71, endPoint x: 92, endPoint y: 73, distance: 5.0
click at [490, 75] on span "Edit" at bounding box center [493, 77] width 10 height 6
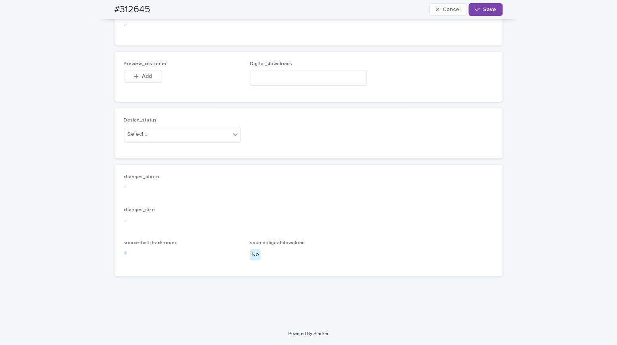
scroll to position [607, 0]
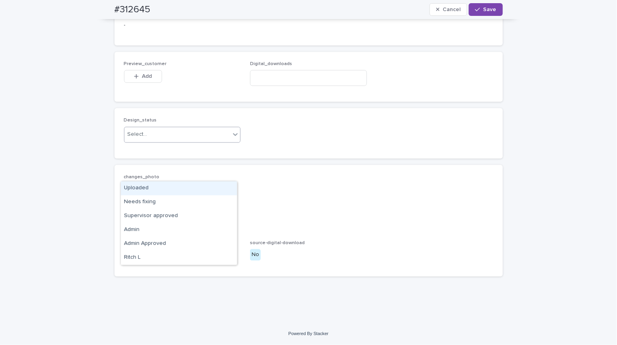
click at [136, 141] on div "Select..." at bounding box center [178, 134] width 106 height 13
click at [138, 191] on div "Uploaded" at bounding box center [179, 188] width 116 height 14
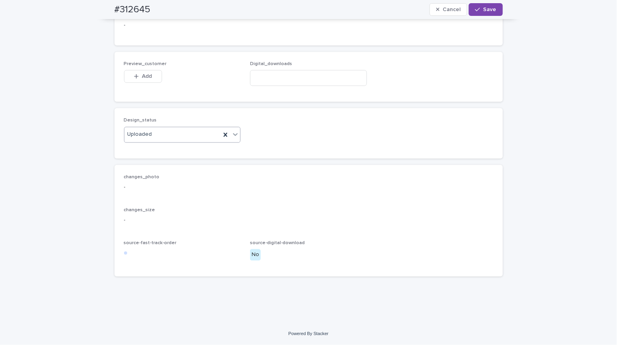
click at [142, 79] on span "Add" at bounding box center [147, 76] width 10 height 6
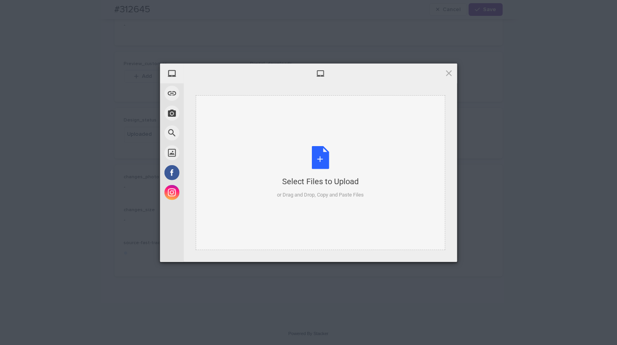
click at [329, 155] on div "Select Files to Upload or Drag and Drop, Copy and Paste Files" at bounding box center [320, 172] width 87 height 53
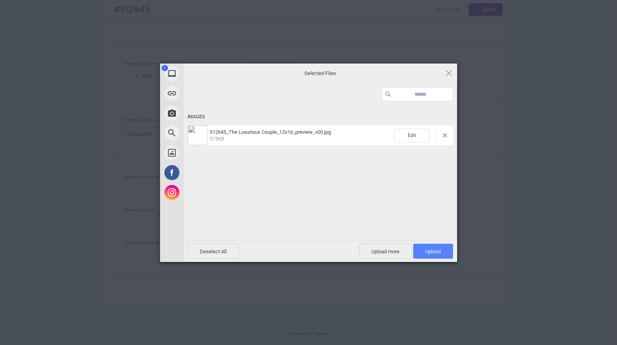
click at [441, 253] on span "Upload 1" at bounding box center [433, 251] width 15 height 6
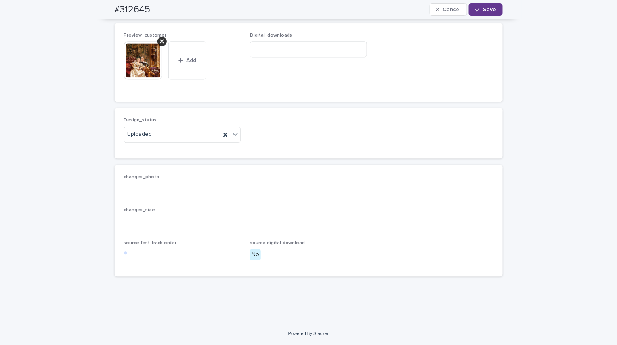
click at [484, 11] on span "Save" at bounding box center [490, 10] width 13 height 6
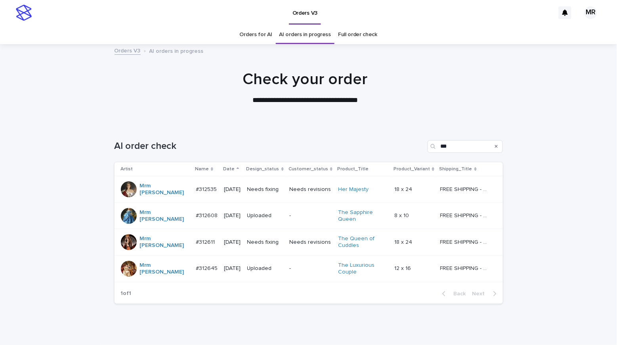
click at [281, 241] on td "Needs fixing" at bounding box center [265, 242] width 42 height 27
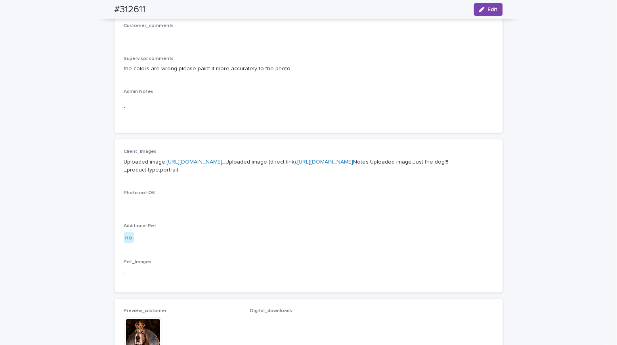
scroll to position [212, 0]
drag, startPoint x: 213, startPoint y: 64, endPoint x: 123, endPoint y: 64, distance: 90.4
click at [124, 66] on p "the colors are wrong please paint it more accurately to the photo" at bounding box center [309, 70] width 370 height 8
click at [84, 43] on div "Loading... Saving… Loading... Saving… #312611 Edit #312611 Edit Sorry, there wa…" at bounding box center [308, 210] width 617 height 754
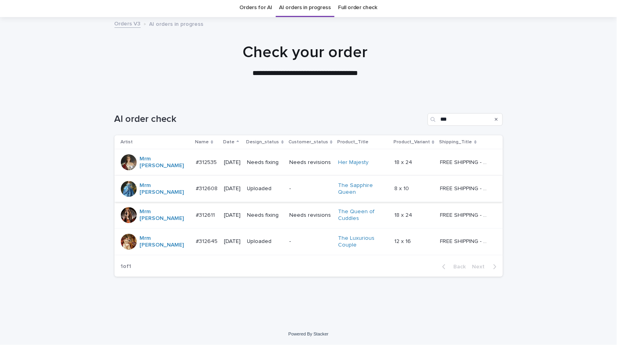
scroll to position [22, 0]
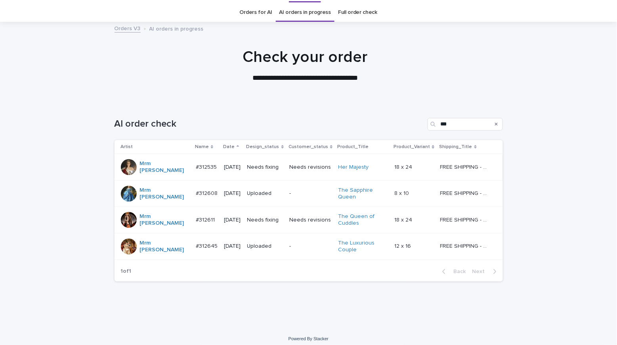
click at [282, 164] on td "Needs fixing" at bounding box center [265, 167] width 42 height 27
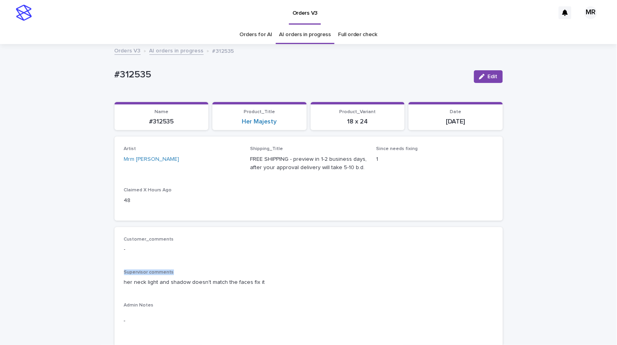
drag, startPoint x: 233, startPoint y: 274, endPoint x: 73, endPoint y: 267, distance: 159.9
click at [215, 302] on p "Admin Notes" at bounding box center [309, 305] width 370 height 6
drag, startPoint x: 271, startPoint y: 290, endPoint x: 65, endPoint y: 290, distance: 205.8
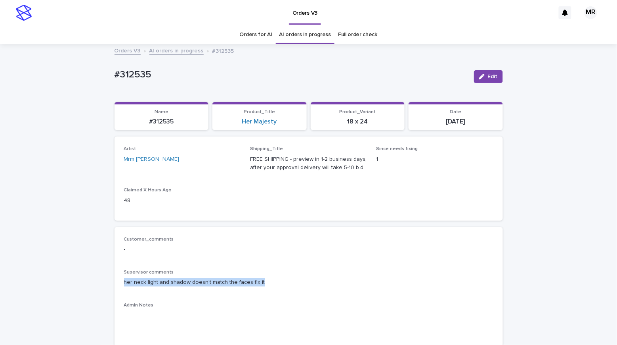
drag, startPoint x: 190, startPoint y: 281, endPoint x: 81, endPoint y: 280, distance: 108.6
click at [71, 49] on div "Orders V3 AI orders in progress #312535" at bounding box center [308, 51] width 617 height 11
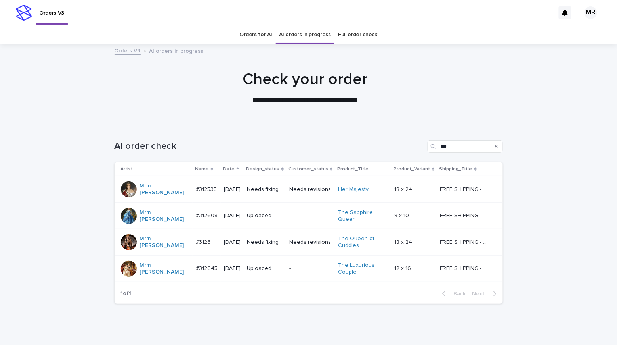
scroll to position [22, 0]
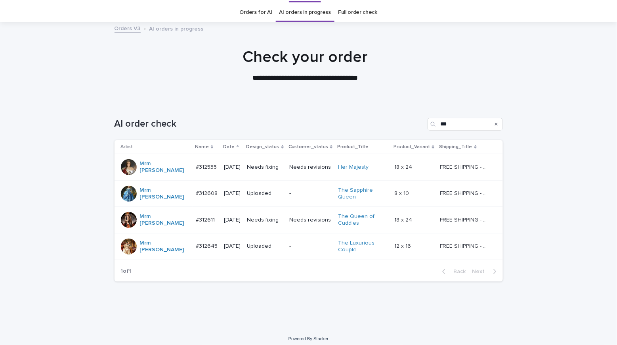
click at [81, 60] on div "**********" at bounding box center [305, 65] width 611 height 35
click at [54, 50] on div "**********" at bounding box center [305, 65] width 611 height 35
